Goal: Task Accomplishment & Management: Manage account settings

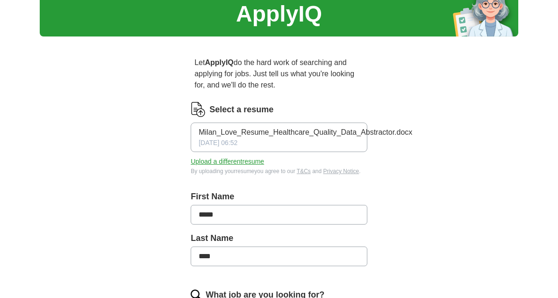
scroll to position [37, 0]
click at [204, 160] on button "Upload a different resume" at bounding box center [227, 162] width 73 height 10
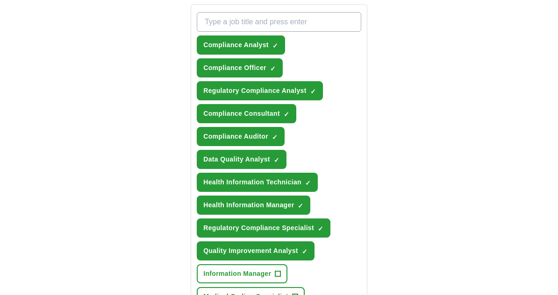
scroll to position [371, 0]
click at [210, 45] on span "Compliance Analyst" at bounding box center [235, 46] width 65 height 10
click at [208, 69] on span "Compliance Officer" at bounding box center [234, 68] width 63 height 10
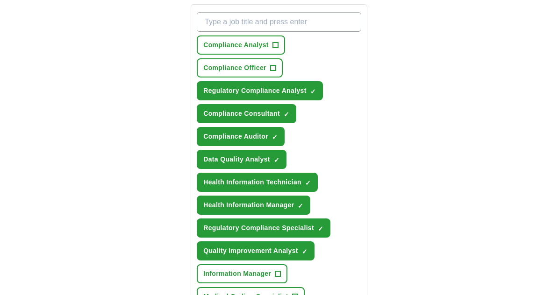
click at [208, 92] on span "Regulatory Compliance Analyst" at bounding box center [254, 91] width 103 height 10
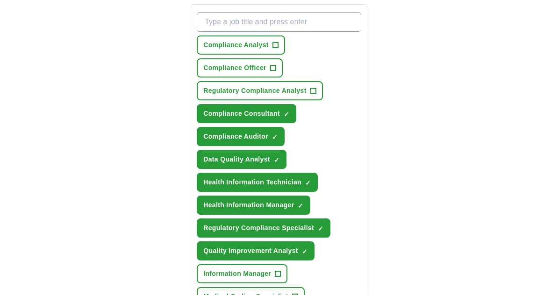
click at [207, 114] on span "Compliance Consultant" at bounding box center [241, 114] width 77 height 10
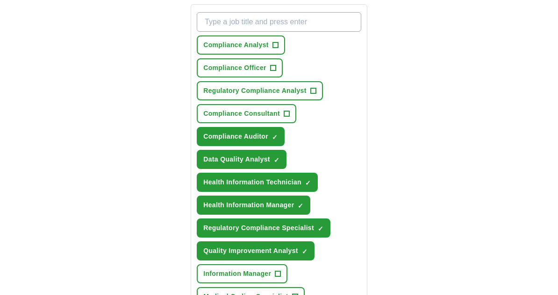
click at [206, 137] on span "Compliance Auditor" at bounding box center [235, 137] width 65 height 10
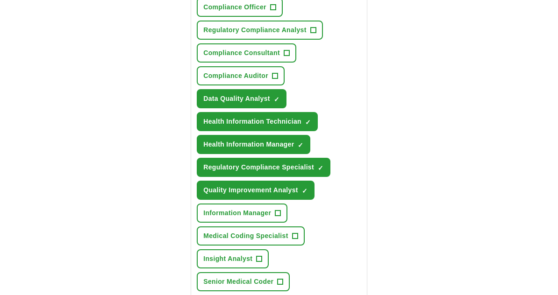
scroll to position [433, 0]
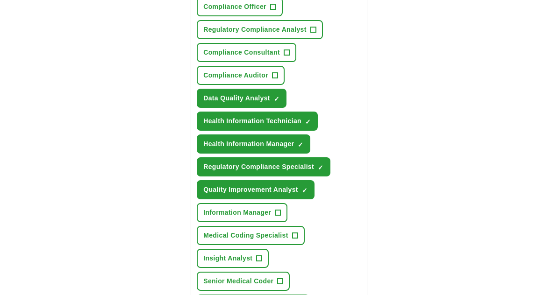
click at [216, 100] on span "Data Quality Analyst" at bounding box center [236, 98] width 67 height 10
click at [215, 121] on span "Health Information Technician" at bounding box center [252, 121] width 98 height 10
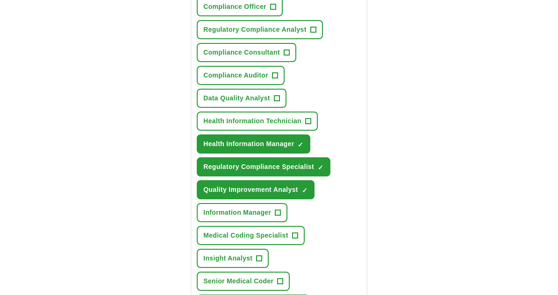
click at [210, 144] on span "Health Information Manager" at bounding box center [248, 144] width 91 height 10
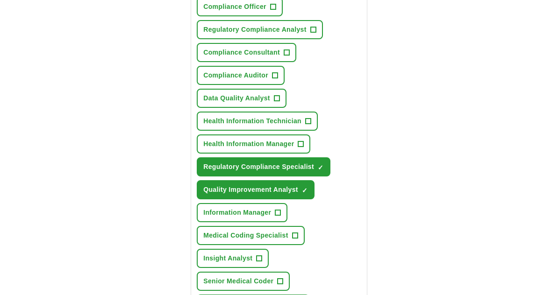
click at [209, 168] on span "Regulatory Compliance Specialist" at bounding box center [258, 167] width 111 height 10
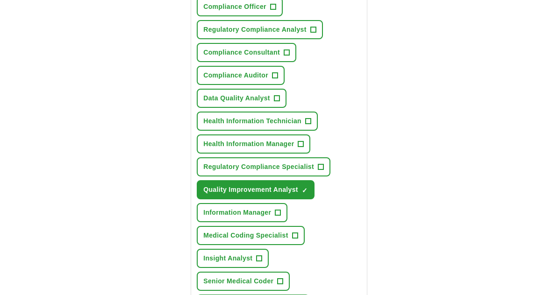
click at [207, 189] on span "Quality Improvement Analyst" at bounding box center [250, 190] width 95 height 10
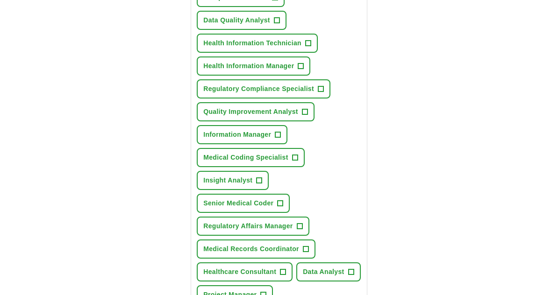
scroll to position [512, 0]
click at [215, 159] on span "Medical Coding Specialist" at bounding box center [245, 157] width 85 height 10
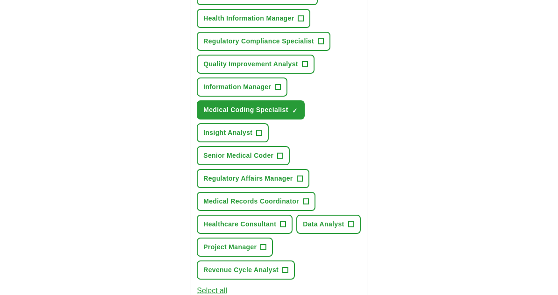
scroll to position [565, 0]
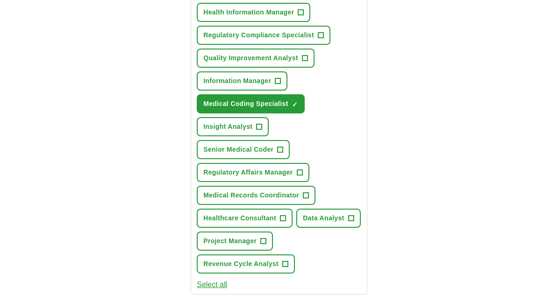
click at [206, 151] on span "Senior Medical Coder" at bounding box center [238, 150] width 70 height 10
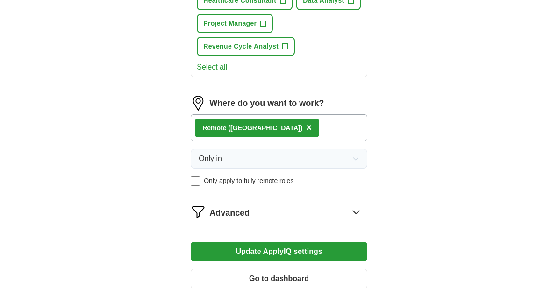
scroll to position [783, 0]
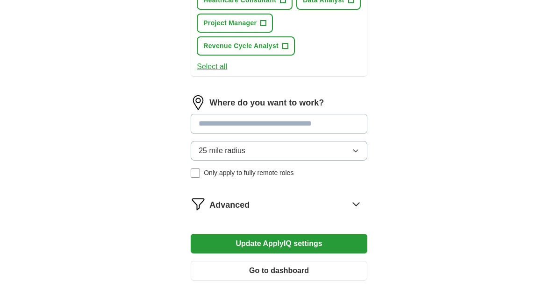
click at [213, 126] on input at bounding box center [279, 124] width 177 height 20
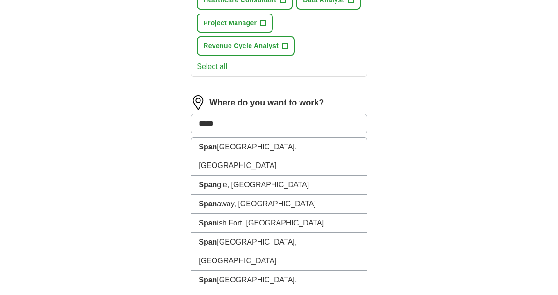
type input "******"
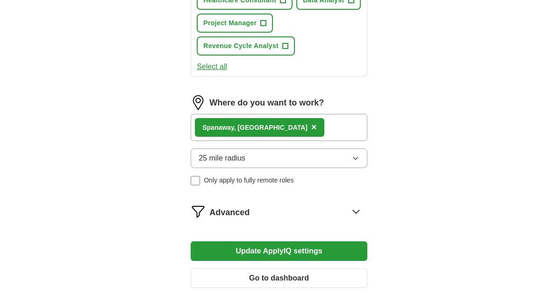
click at [283, 125] on div "Spanaw ay, [GEOGRAPHIC_DATA] ×" at bounding box center [279, 127] width 177 height 27
click at [284, 130] on div "Spanaw ay, [GEOGRAPHIC_DATA] ×" at bounding box center [279, 127] width 177 height 27
click at [361, 212] on icon at bounding box center [356, 211] width 15 height 15
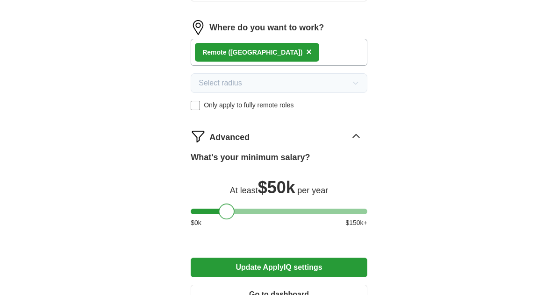
scroll to position [861, 0]
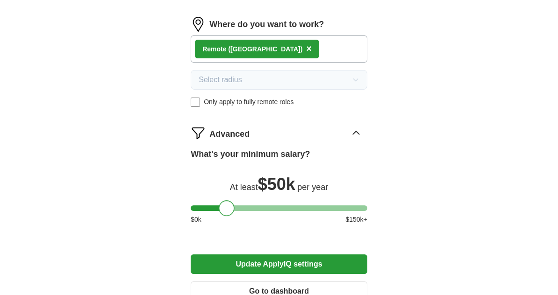
click at [208, 268] on button "Update ApplyIQ settings" at bounding box center [279, 265] width 177 height 20
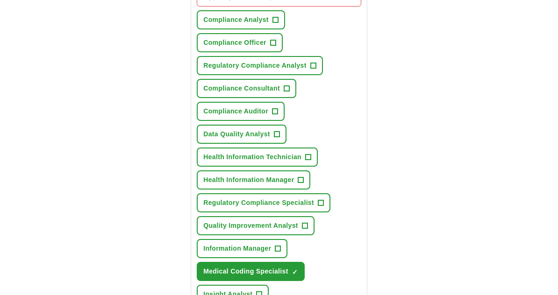
scroll to position [397, 0]
click at [304, 177] on span "+" at bounding box center [301, 180] width 6 height 7
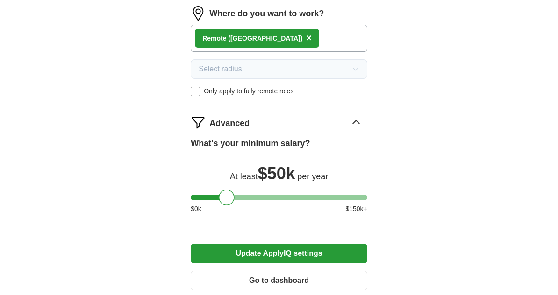
click at [211, 254] on button "Update ApplyIQ settings" at bounding box center [279, 254] width 177 height 20
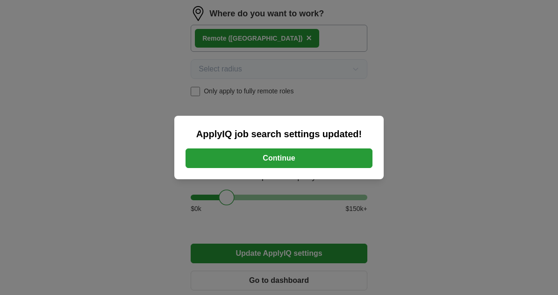
click at [361, 168] on button "Continue" at bounding box center [278, 159] width 187 height 20
